Goal: Task Accomplishment & Management: Complete application form

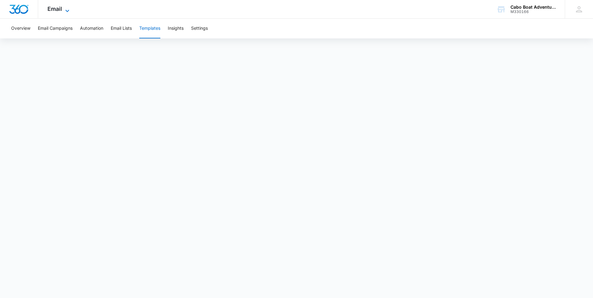
click at [64, 11] on icon at bounding box center [67, 10] width 7 height 7
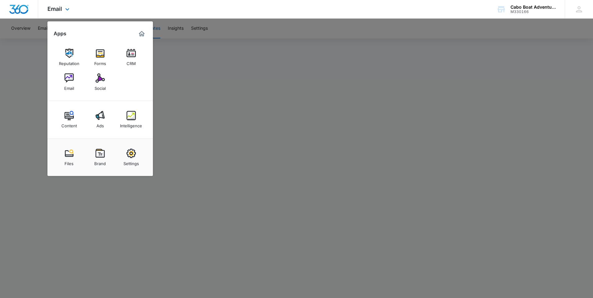
click at [88, 7] on div "Email Apps Reputation Forms CRM Email Social Content Ads Intelligence Files Bra…" at bounding box center [296, 9] width 593 height 19
click at [130, 59] on div "CRM" at bounding box center [130, 62] width 9 height 8
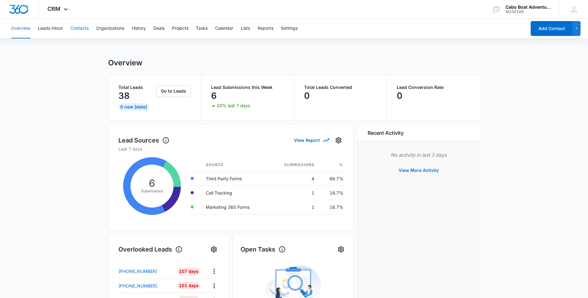
click at [83, 29] on button "Contacts" at bounding box center [79, 29] width 18 height 20
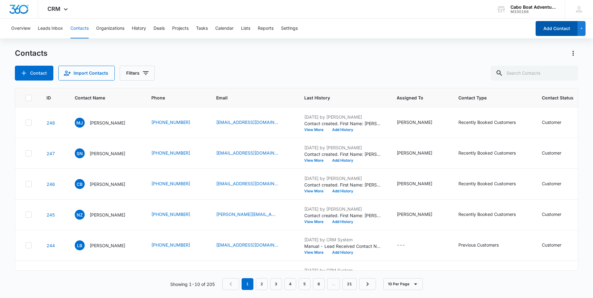
click at [555, 33] on button "Add Contact" at bounding box center [556, 28] width 42 height 15
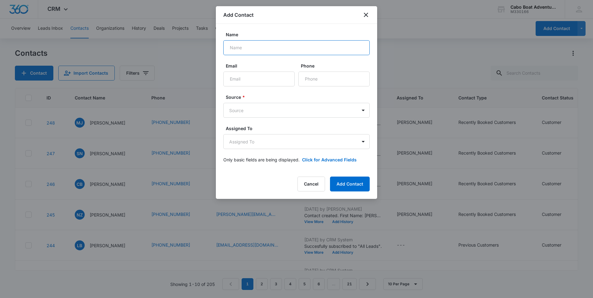
click at [254, 49] on input "Name" at bounding box center [296, 47] width 146 height 15
type input "[PERSON_NAME]"
click at [248, 81] on input "Email" at bounding box center [258, 79] width 71 height 15
type input "[EMAIL_ADDRESS][DOMAIN_NAME]"
type input "[PHONE_NUMBER]"
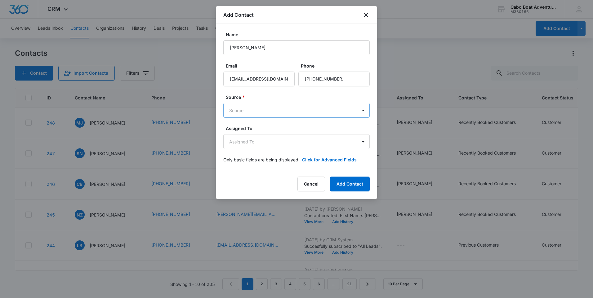
click at [250, 109] on body "CRM Apps Reputation Forms CRM Email Social Content Ads Intelligence Files Brand…" at bounding box center [296, 149] width 593 height 298
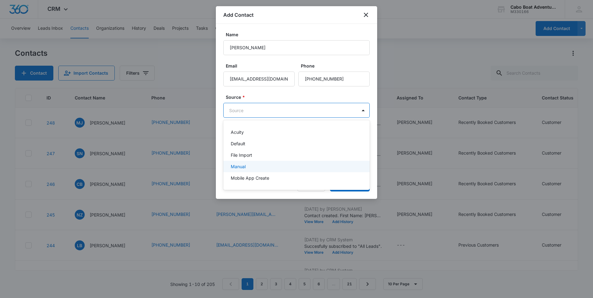
click at [248, 165] on div "Manual" at bounding box center [296, 166] width 130 height 7
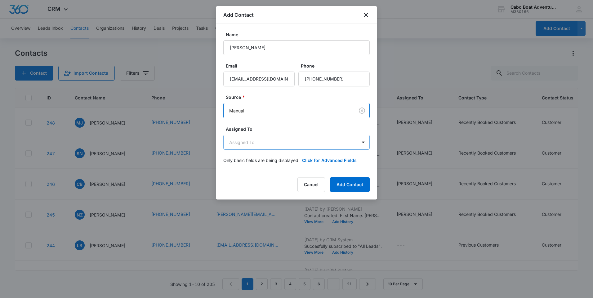
click at [247, 147] on body "CRM Apps Reputation Forms CRM Email Social Content Ads Intelligence Files Brand…" at bounding box center [296, 149] width 593 height 298
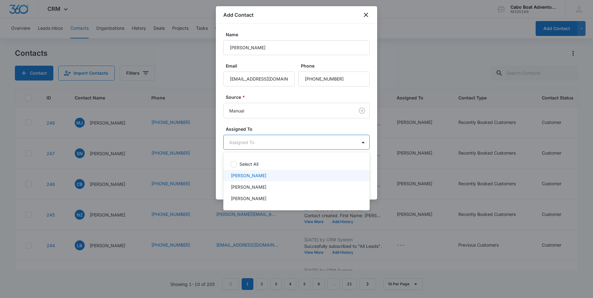
click at [248, 175] on p "[PERSON_NAME]" at bounding box center [249, 175] width 36 height 7
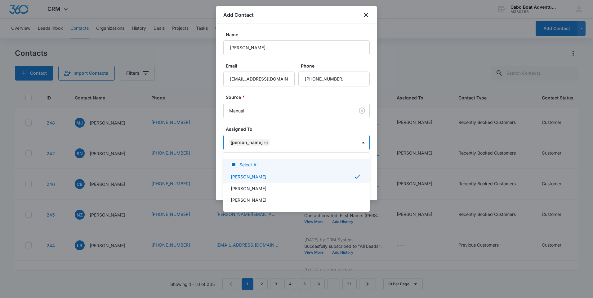
click at [268, 122] on div at bounding box center [296, 149] width 593 height 298
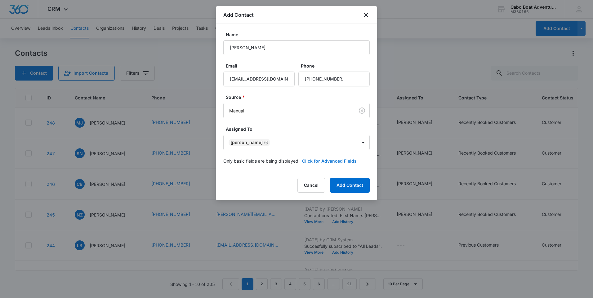
click at [319, 159] on button "Click for Advanced Fields" at bounding box center [329, 161] width 55 height 7
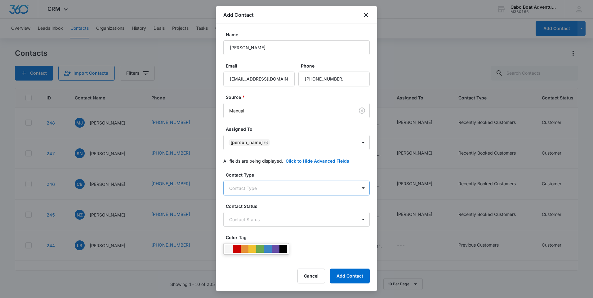
click at [257, 189] on body "CRM Apps Reputation Forms CRM Email Social Content Ads Intelligence Files Brand…" at bounding box center [296, 149] width 593 height 298
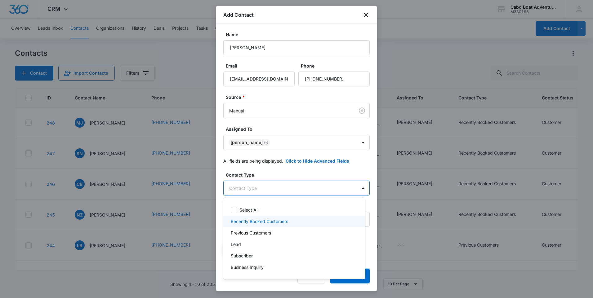
click at [263, 222] on p "Recently Booked Customers" at bounding box center [259, 221] width 57 height 7
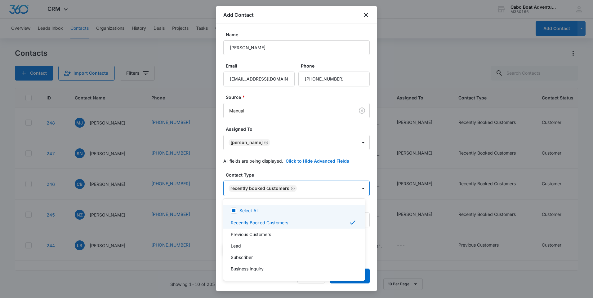
click at [291, 171] on div at bounding box center [296, 149] width 593 height 298
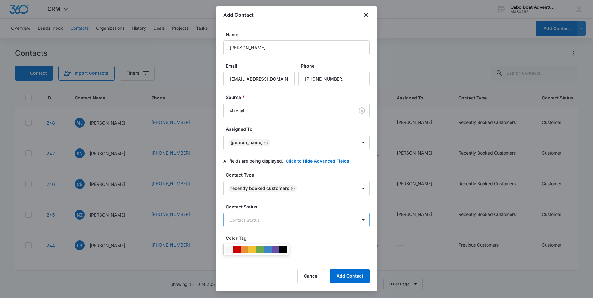
click at [260, 218] on body "CRM Apps Reputation Forms CRM Email Social Content Ads Intelligence Files Brand…" at bounding box center [296, 149] width 593 height 298
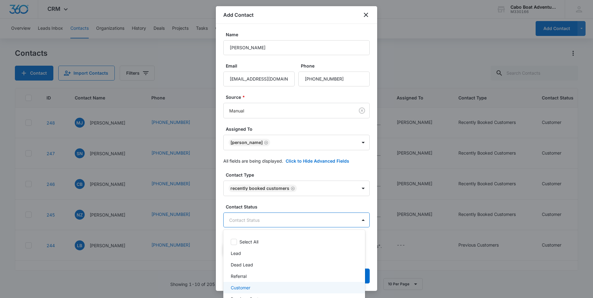
click at [249, 284] on div "Customer" at bounding box center [294, 287] width 142 height 11
click at [278, 205] on div at bounding box center [296, 149] width 593 height 298
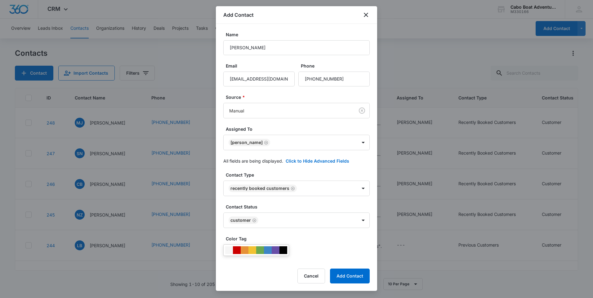
scroll to position [62, 0]
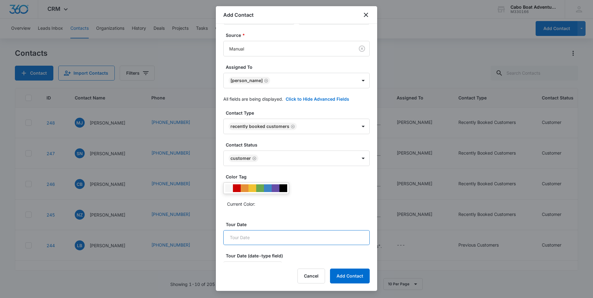
click at [261, 234] on input "Tour Date" at bounding box center [296, 237] width 146 height 15
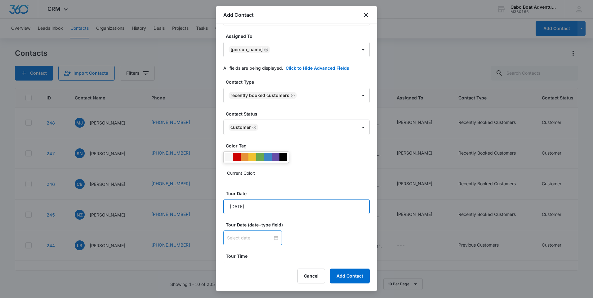
type input "[DATE]"
click at [248, 238] on input at bounding box center [250, 238] width 46 height 7
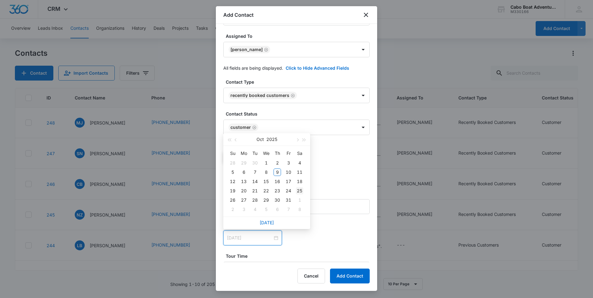
type input "[DATE]"
click at [297, 189] on div "25" at bounding box center [299, 190] width 7 height 7
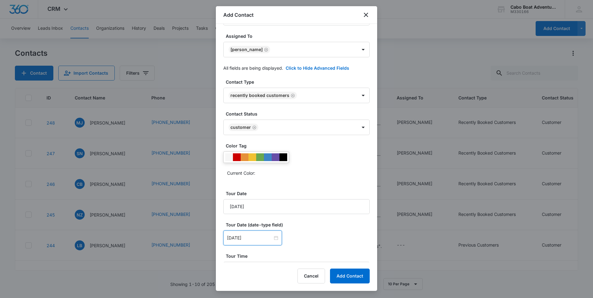
scroll to position [107, 0]
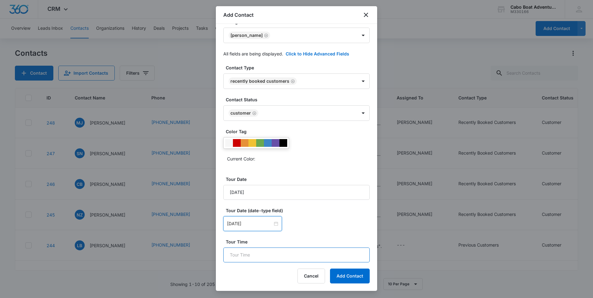
click at [256, 254] on input "Tour Time" at bounding box center [296, 255] width 146 height 15
type input "3:30pm"
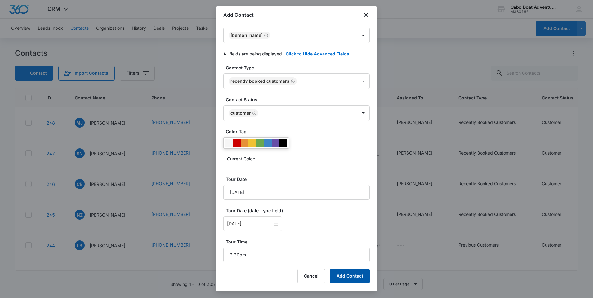
click at [344, 277] on button "Add Contact" at bounding box center [350, 276] width 40 height 15
